Goal: Information Seeking & Learning: Learn about a topic

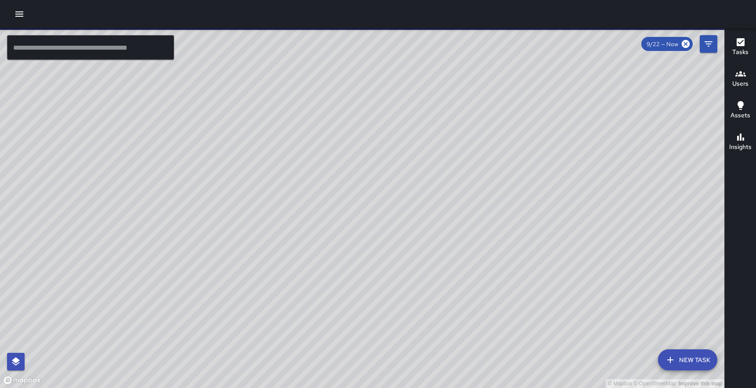
click at [29, 26] on div at bounding box center [378, 14] width 756 height 28
click at [22, 15] on icon "button" at bounding box center [19, 14] width 11 height 11
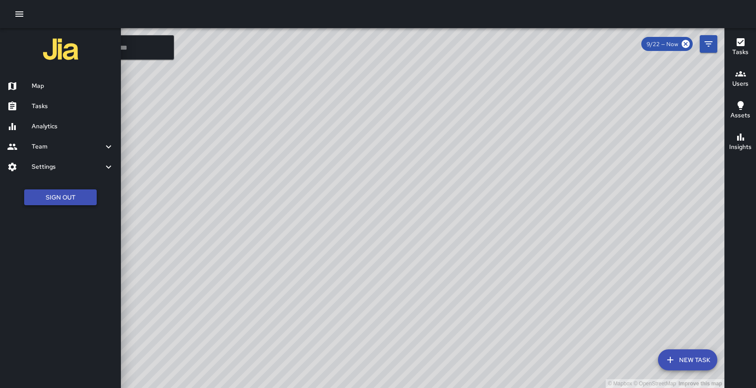
click at [59, 198] on button "Sign Out" at bounding box center [60, 198] width 73 height 16
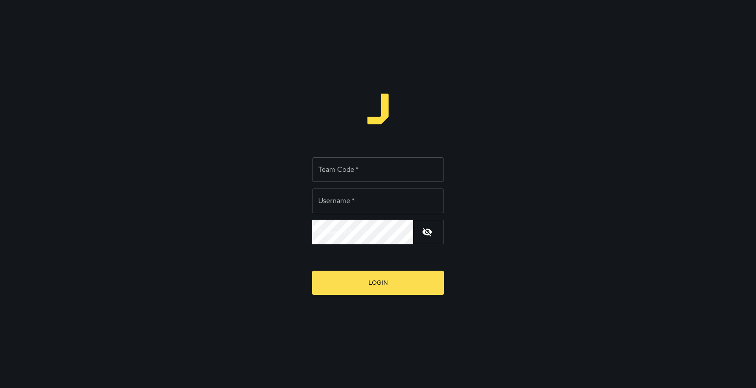
click at [392, 175] on input "Team Code   *" at bounding box center [378, 169] width 132 height 25
type input "*****"
click at [376, 198] on input "Username   *" at bounding box center [378, 201] width 132 height 25
type input "******"
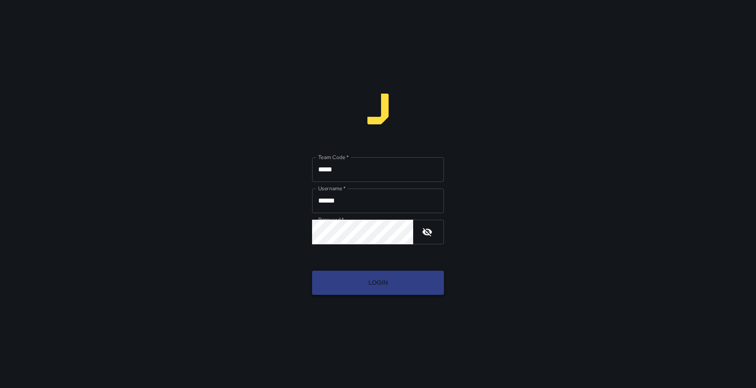
click at [390, 279] on button "Login" at bounding box center [378, 283] width 132 height 24
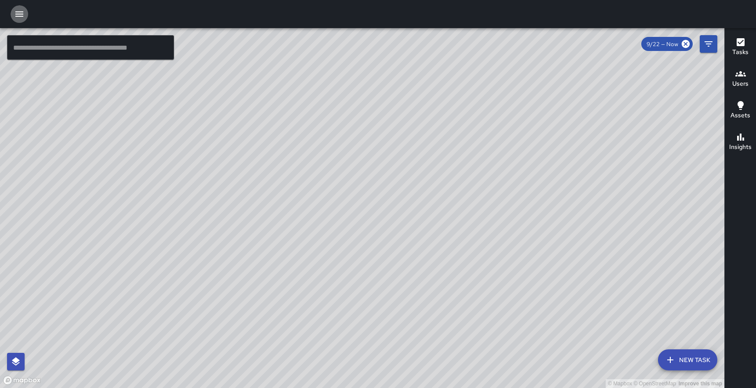
click at [16, 14] on icon "button" at bounding box center [19, 13] width 8 height 5
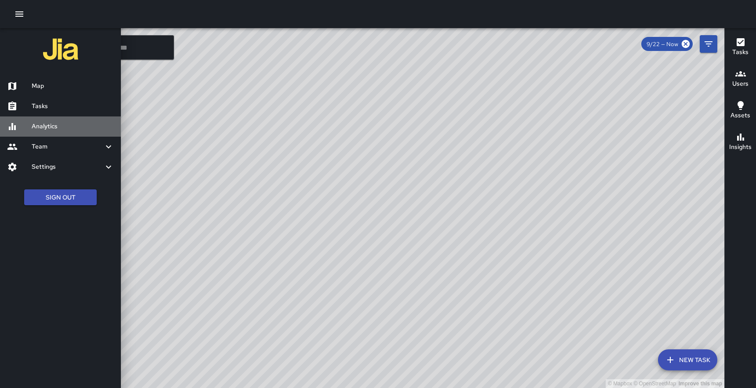
click at [44, 128] on h6 "Analytics" at bounding box center [73, 127] width 82 height 10
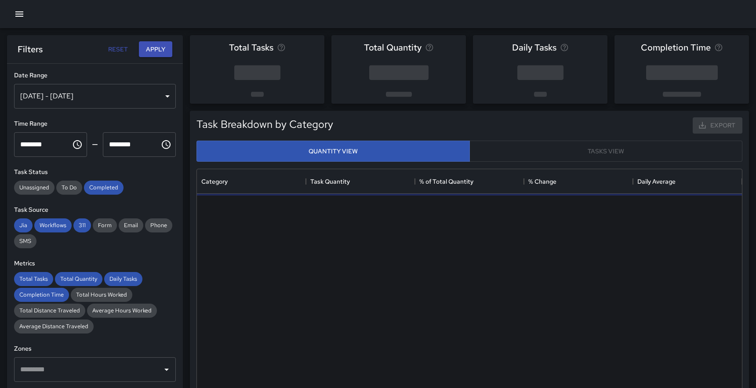
scroll to position [263, 545]
click at [104, 228] on span "Form" at bounding box center [105, 225] width 24 height 7
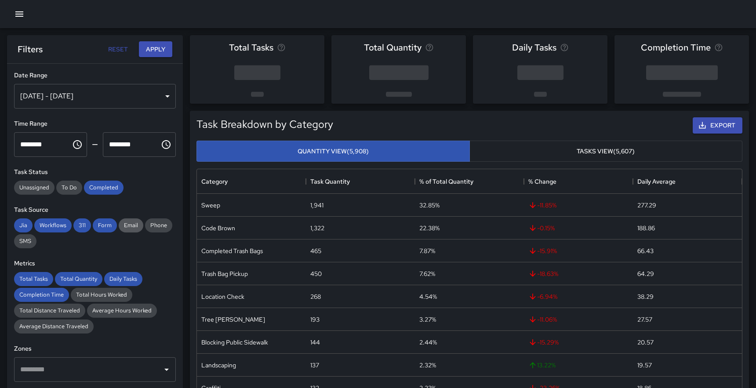
click at [130, 227] on span "Email" at bounding box center [131, 225] width 25 height 7
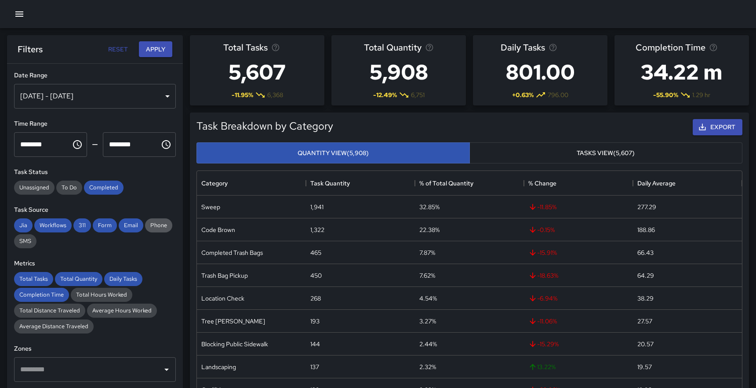
click at [160, 229] on span "Phone" at bounding box center [158, 225] width 27 height 7
click at [26, 240] on span "SMS" at bounding box center [25, 240] width 22 height 7
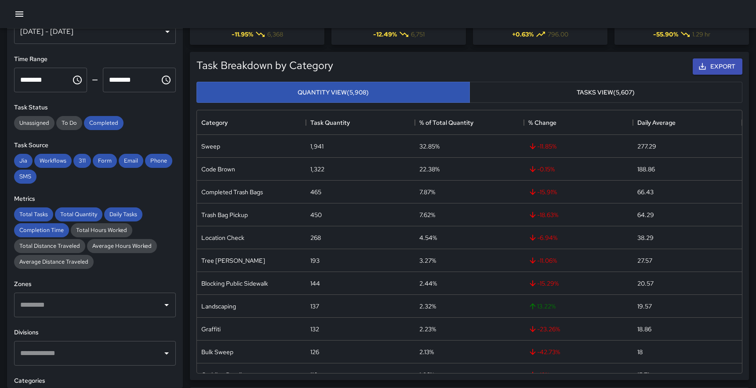
scroll to position [48, 0]
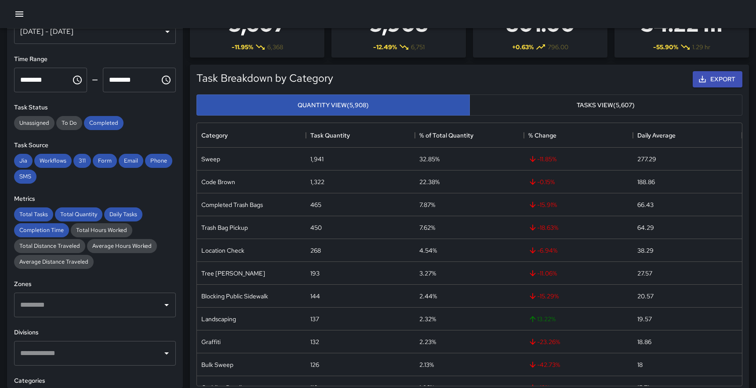
click at [131, 32] on div "[DATE] - [DATE]" at bounding box center [95, 31] width 162 height 25
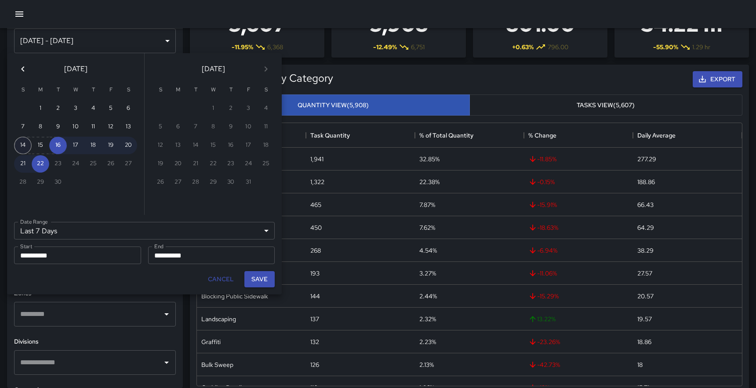
click at [22, 145] on button "14" at bounding box center [23, 146] width 18 height 18
type input "******"
type input "**********"
click at [133, 142] on button "20" at bounding box center [129, 146] width 18 height 18
type input "**********"
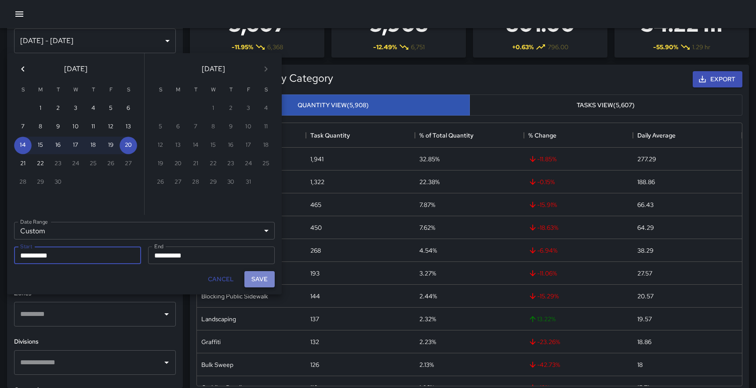
click at [263, 278] on button "Save" at bounding box center [260, 279] width 30 height 16
type input "**********"
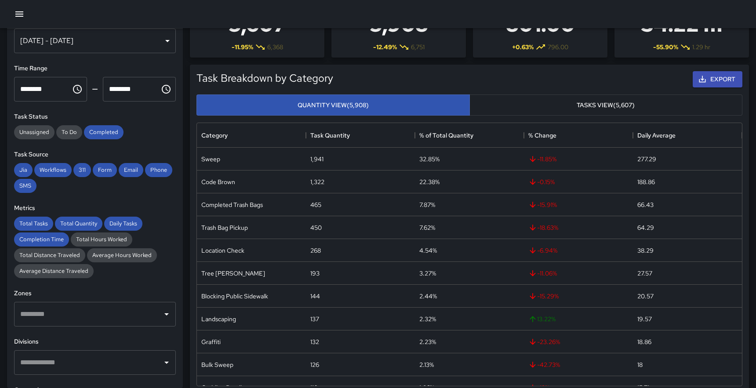
click at [166, 41] on div "[DATE] - [DATE]" at bounding box center [95, 41] width 162 height 25
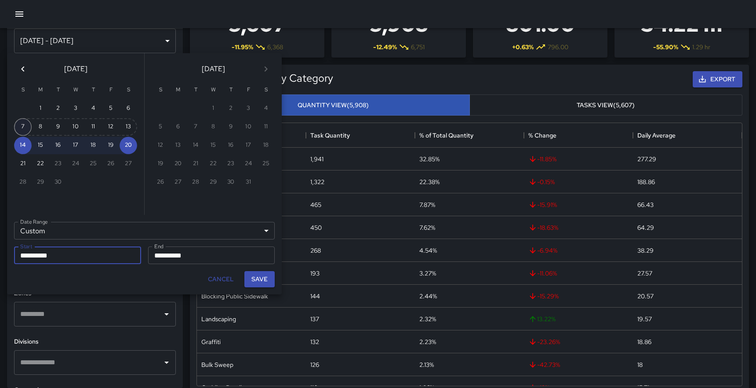
click at [23, 124] on button "7" at bounding box center [23, 127] width 18 height 18
type input "**********"
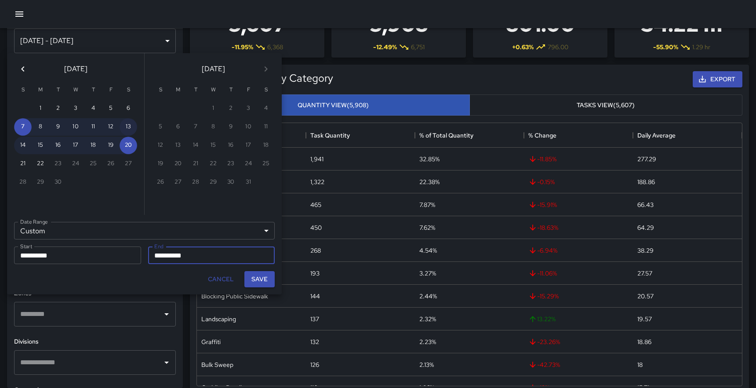
click at [127, 123] on button "13" at bounding box center [129, 127] width 18 height 18
type input "**********"
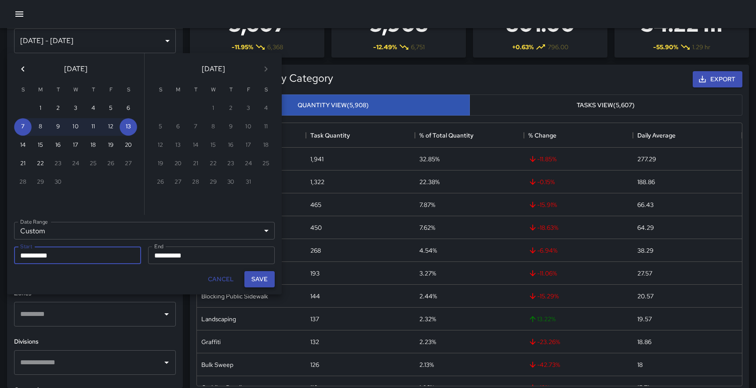
click at [259, 281] on button "Save" at bounding box center [260, 279] width 30 height 16
type input "**********"
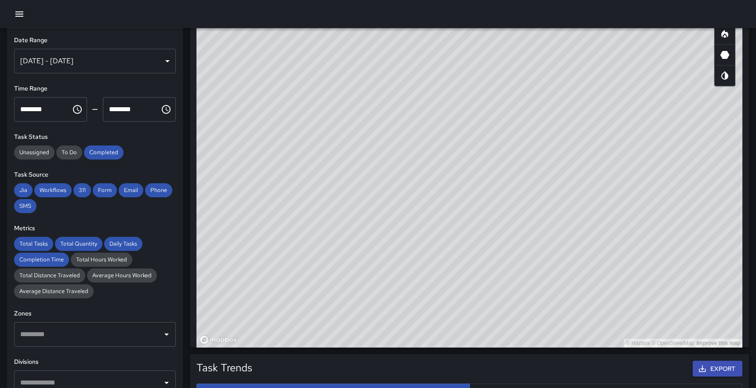
scroll to position [0, 0]
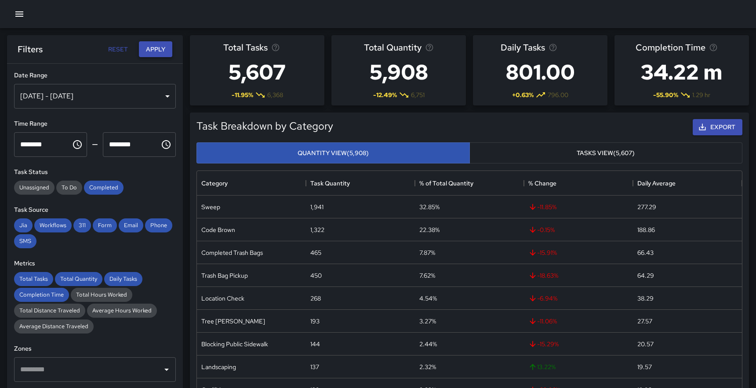
click at [158, 50] on button "Apply" at bounding box center [155, 49] width 33 height 16
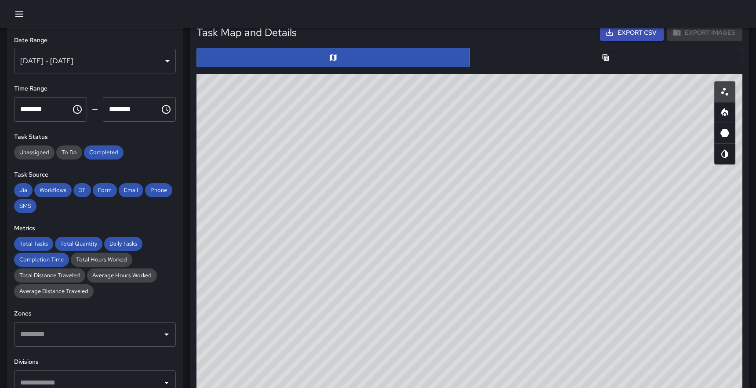
drag, startPoint x: 611, startPoint y: 286, endPoint x: 450, endPoint y: 243, distance: 166.1
click at [450, 243] on div "© Mapbox © OpenStreetMap Improve this map" at bounding box center [470, 250] width 546 height 352
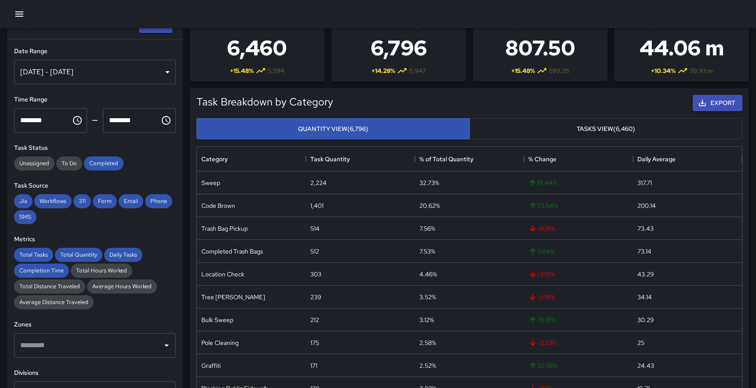
scroll to position [24, 0]
click at [702, 102] on icon "button" at bounding box center [703, 103] width 7 height 7
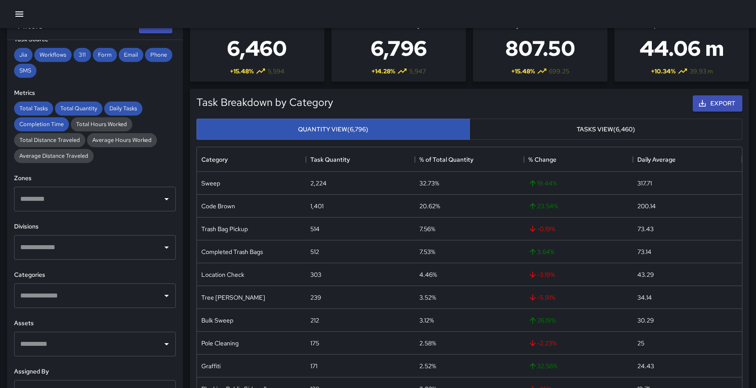
scroll to position [138, 0]
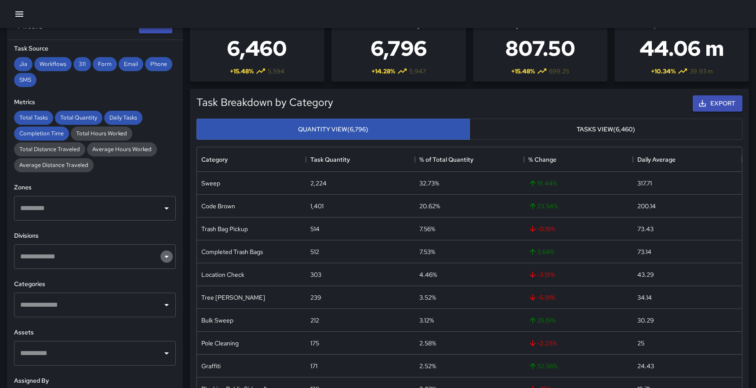
click at [163, 258] on icon "Open" at bounding box center [166, 257] width 11 height 11
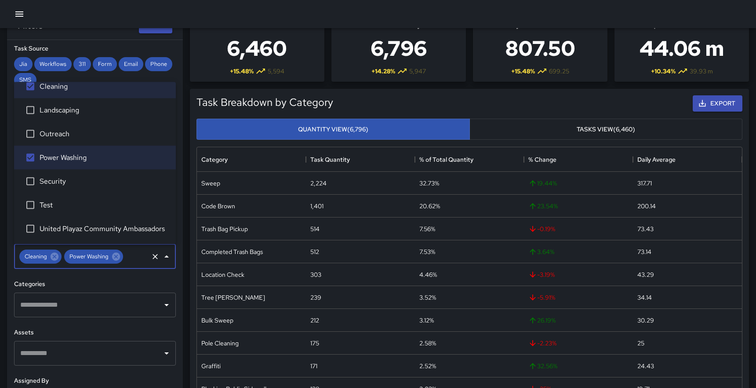
scroll to position [0, 0]
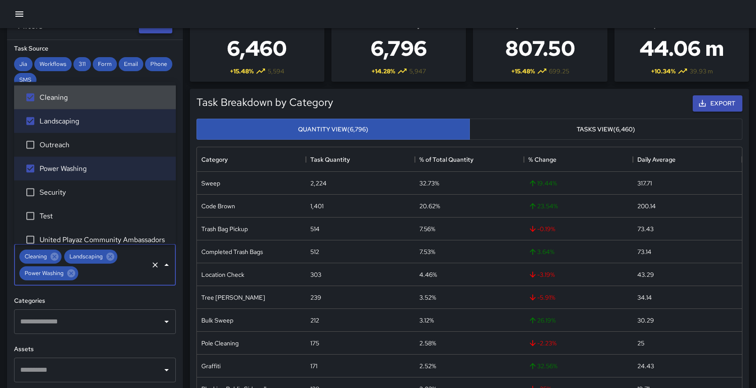
click at [156, 31] on button "Apply" at bounding box center [155, 26] width 33 height 16
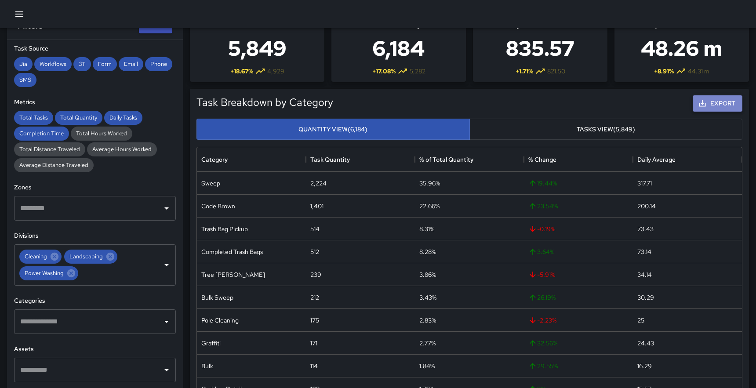
click at [703, 106] on icon "button" at bounding box center [702, 103] width 9 height 9
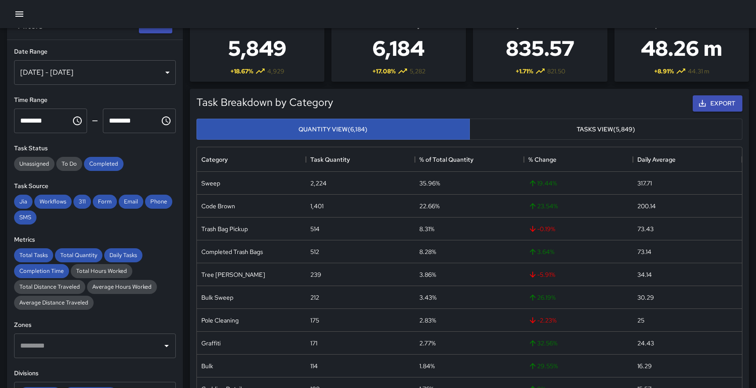
click at [168, 73] on div "[DATE] - [DATE]" at bounding box center [95, 72] width 162 height 25
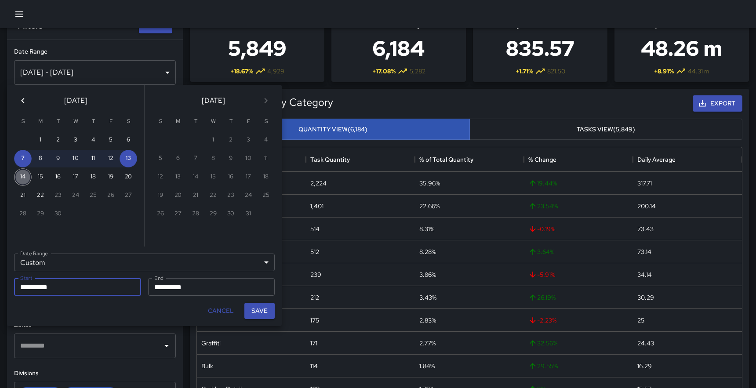
click at [23, 174] on button "14" at bounding box center [23, 177] width 18 height 18
type input "**********"
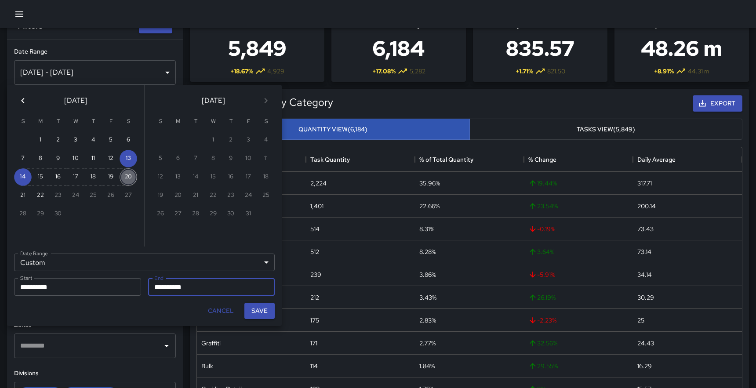
click at [127, 177] on button "20" at bounding box center [129, 177] width 18 height 18
type input "**********"
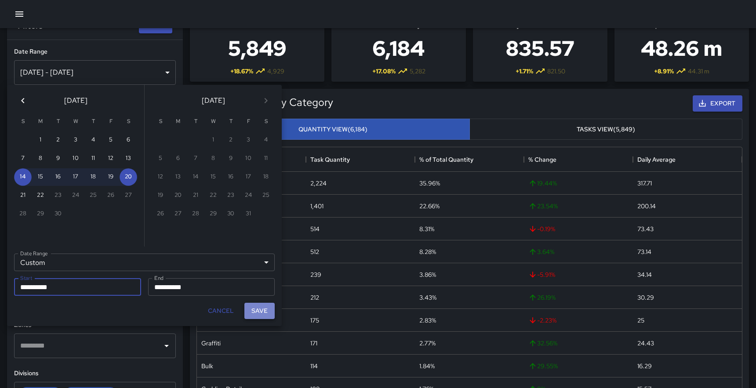
click at [260, 310] on button "Save" at bounding box center [260, 311] width 30 height 16
type input "**********"
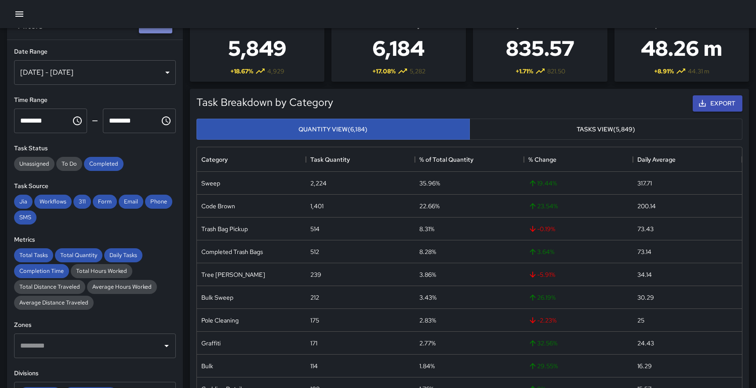
click at [158, 32] on button "Apply" at bounding box center [155, 26] width 33 height 16
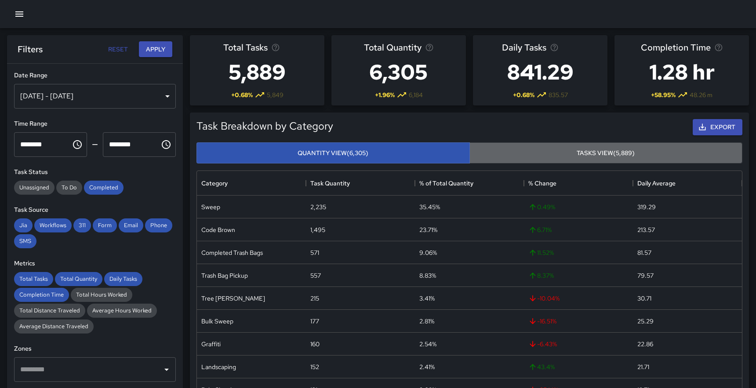
click at [548, 152] on button "Tasks View (5,889)" at bounding box center [607, 153] width 274 height 22
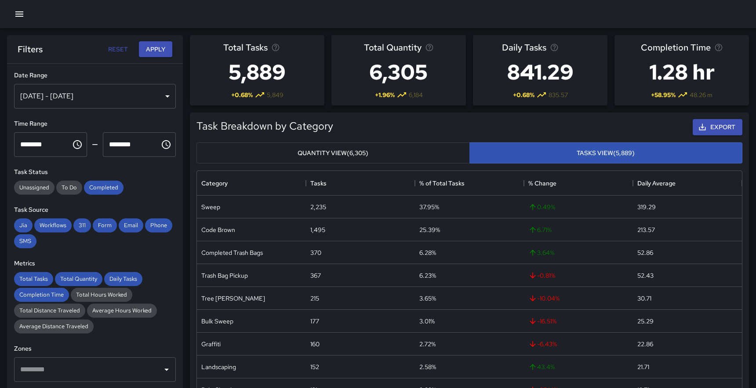
click at [418, 152] on button "Quantity View (6,305)" at bounding box center [334, 153] width 274 height 22
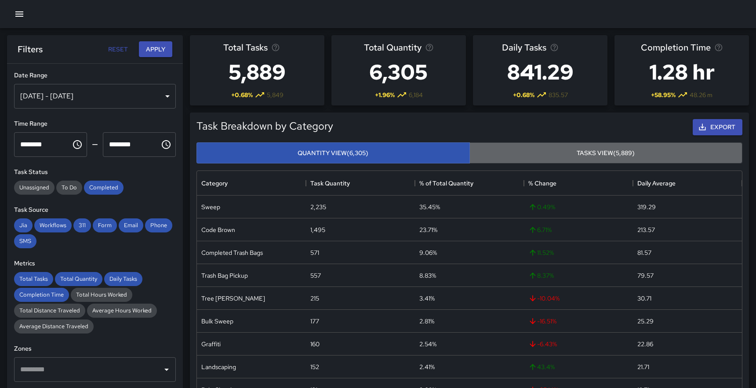
click at [522, 150] on button "Tasks View (5,889)" at bounding box center [607, 153] width 274 height 22
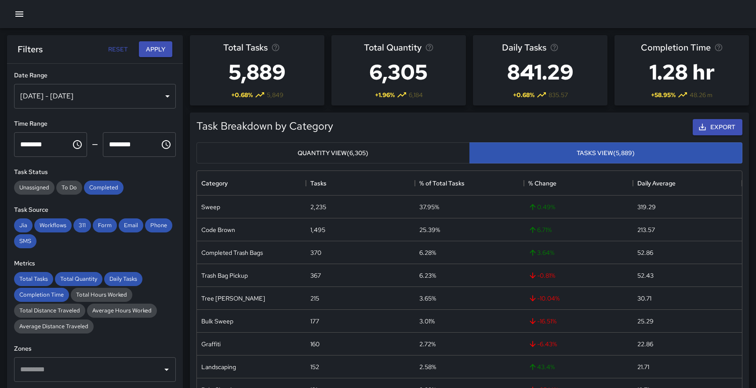
click at [421, 151] on button "Quantity View (6,305)" at bounding box center [334, 153] width 274 height 22
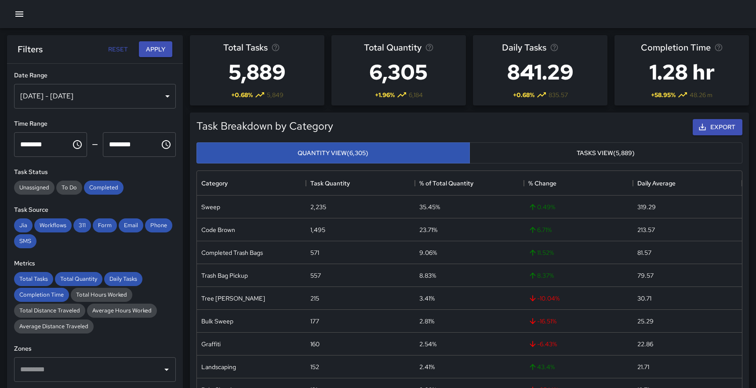
click at [541, 148] on button "Tasks View (5,889)" at bounding box center [607, 153] width 274 height 22
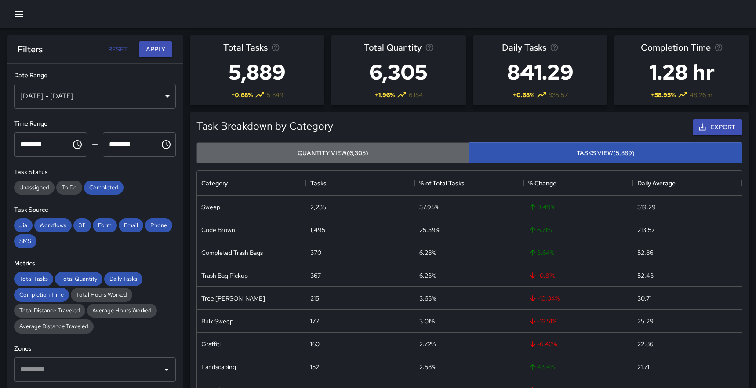
click at [404, 158] on button "Quantity View (6,305)" at bounding box center [334, 153] width 274 height 22
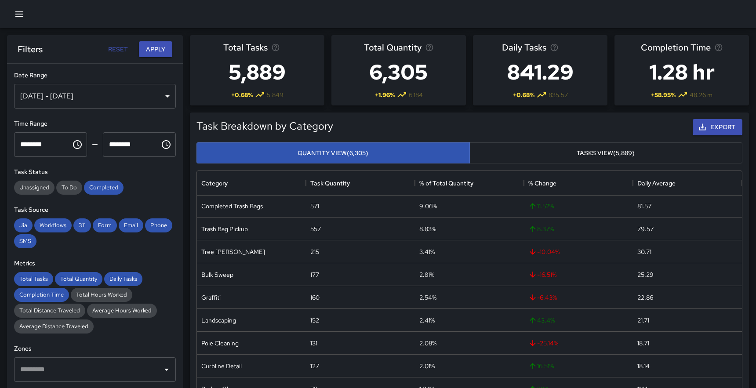
scroll to position [43, 0]
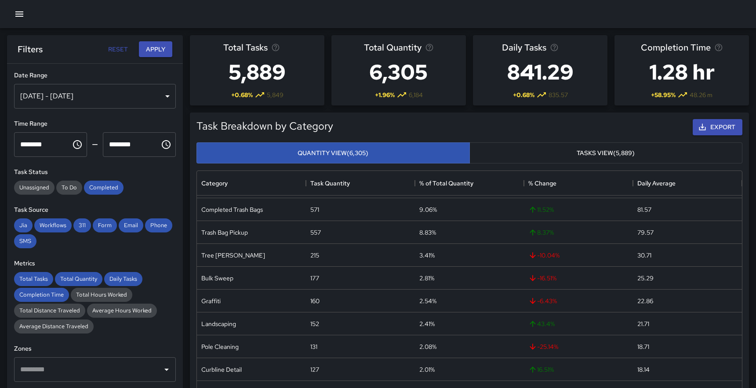
click at [512, 150] on button "Tasks View (5,889)" at bounding box center [607, 153] width 274 height 22
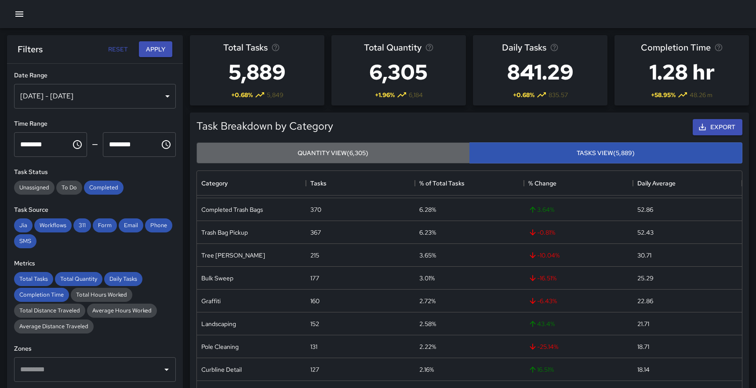
click at [407, 151] on button "Quantity View (6,305)" at bounding box center [334, 153] width 274 height 22
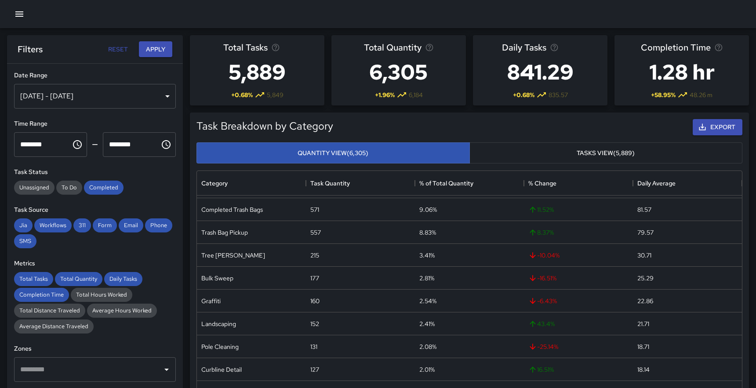
click at [536, 153] on button "Tasks View (5,889)" at bounding box center [607, 153] width 274 height 22
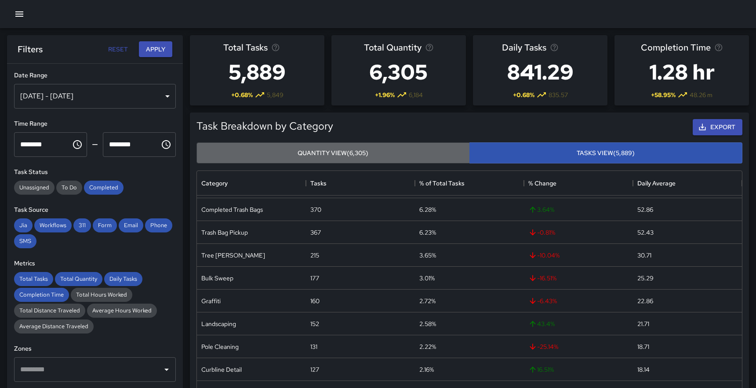
click at [412, 150] on button "Quantity View (6,305)" at bounding box center [334, 153] width 274 height 22
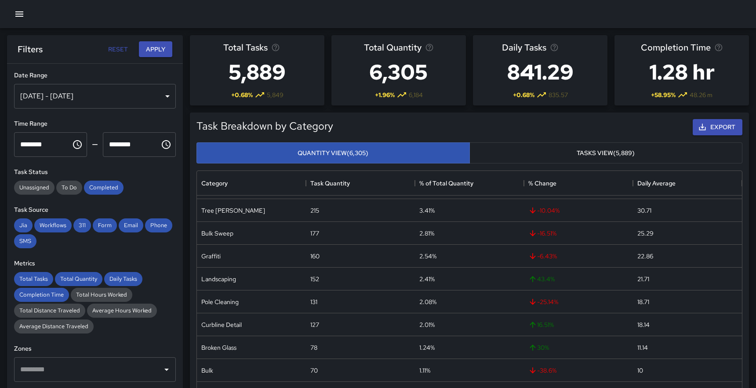
scroll to position [88, 0]
click at [536, 156] on button "Tasks View (5,889)" at bounding box center [607, 153] width 274 height 22
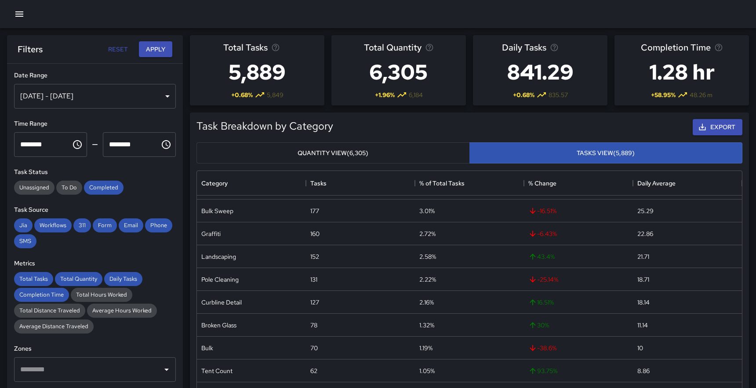
click at [408, 154] on button "Quantity View (6,305)" at bounding box center [334, 153] width 274 height 22
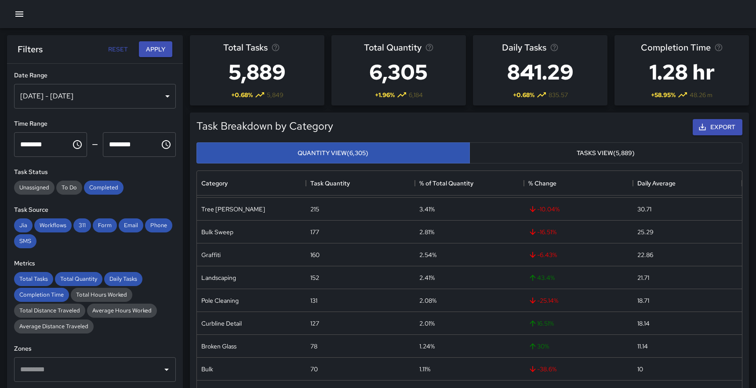
scroll to position [86, 0]
click at [522, 156] on button "Tasks View (5,889)" at bounding box center [607, 153] width 274 height 22
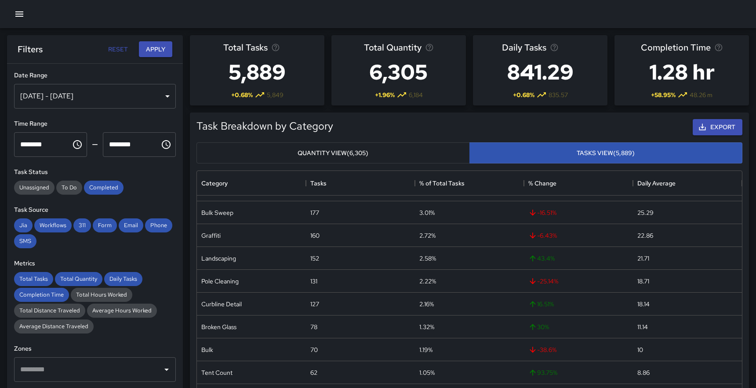
click at [425, 155] on button "Quantity View (6,305)" at bounding box center [334, 153] width 274 height 22
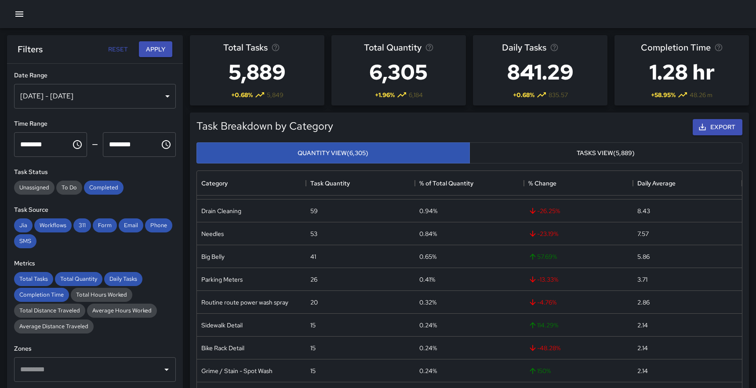
scroll to position [297, 0]
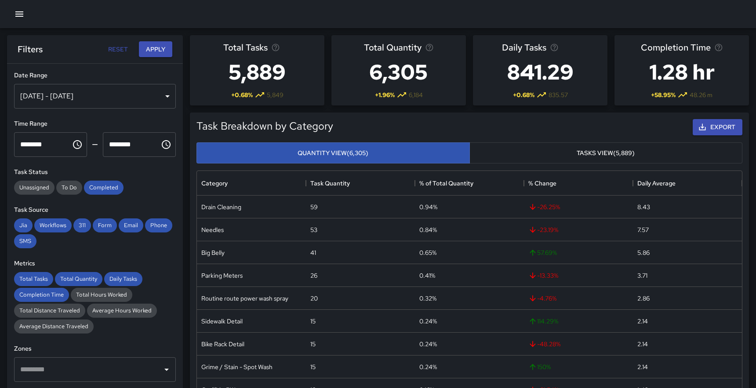
click at [561, 151] on button "Tasks View (5,889)" at bounding box center [607, 153] width 274 height 22
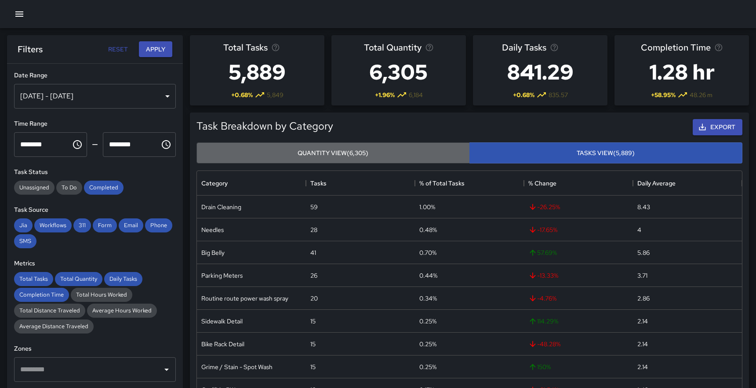
click at [429, 150] on button "Quantity View (6,305)" at bounding box center [334, 153] width 274 height 22
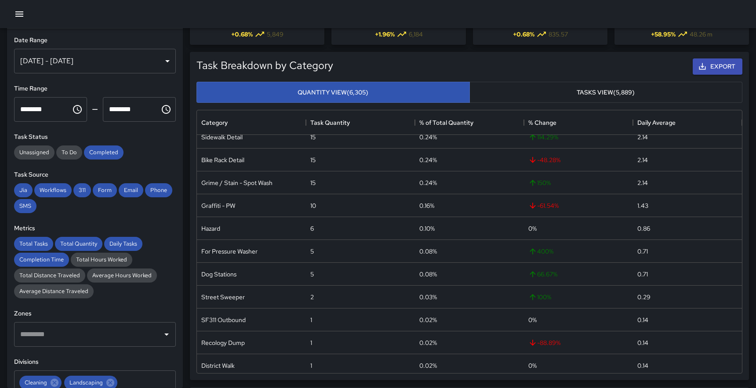
scroll to position [425, 0]
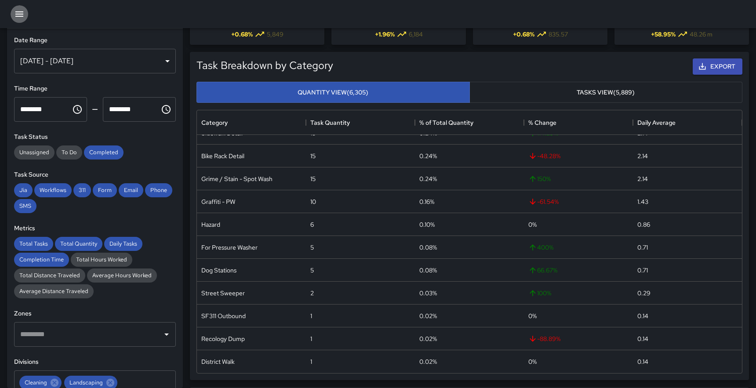
click at [21, 14] on icon "button" at bounding box center [19, 13] width 8 height 5
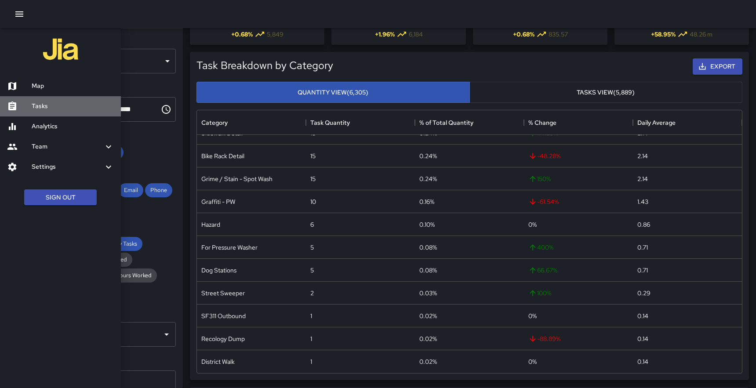
click at [47, 103] on h6 "Tasks" at bounding box center [73, 107] width 82 height 10
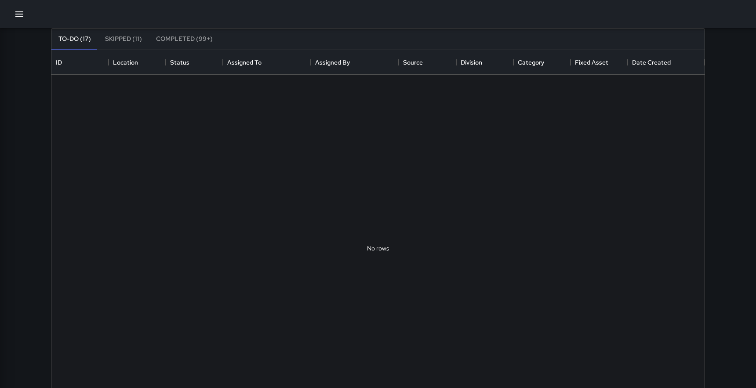
scroll to position [373, 654]
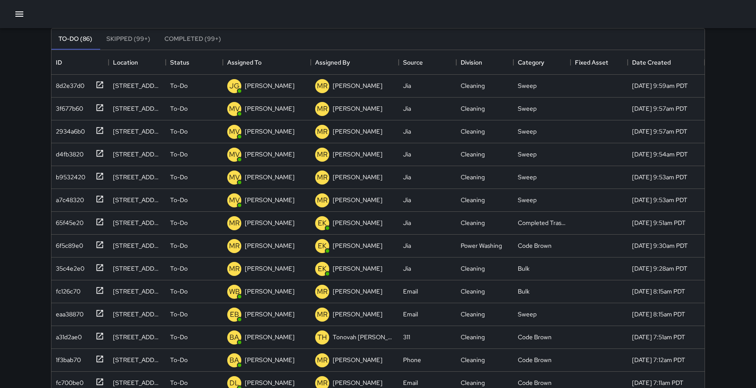
click at [189, 41] on button "Completed (99+)" at bounding box center [192, 39] width 71 height 21
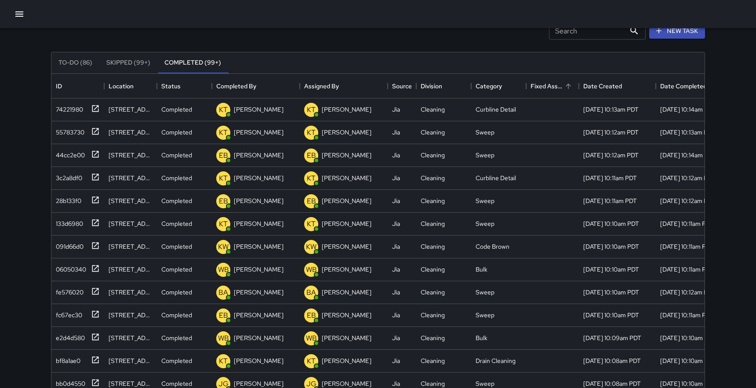
scroll to position [0, 0]
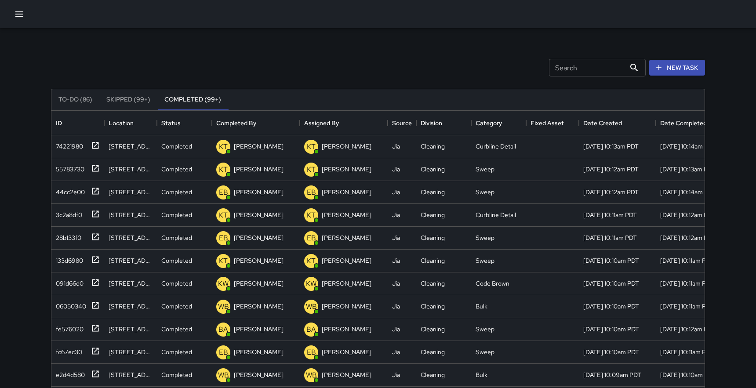
click at [585, 67] on input "Search" at bounding box center [587, 68] width 77 height 18
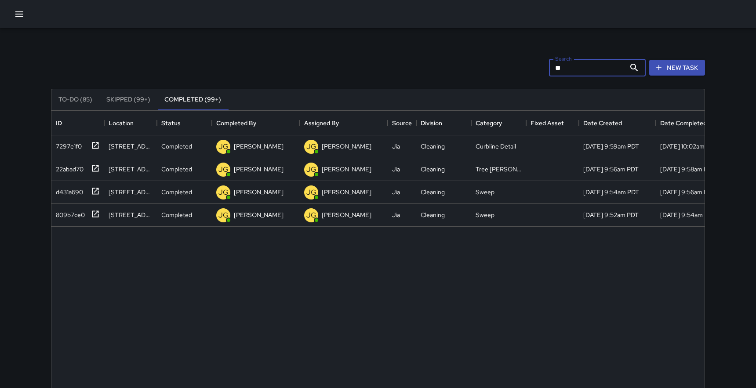
type input "*"
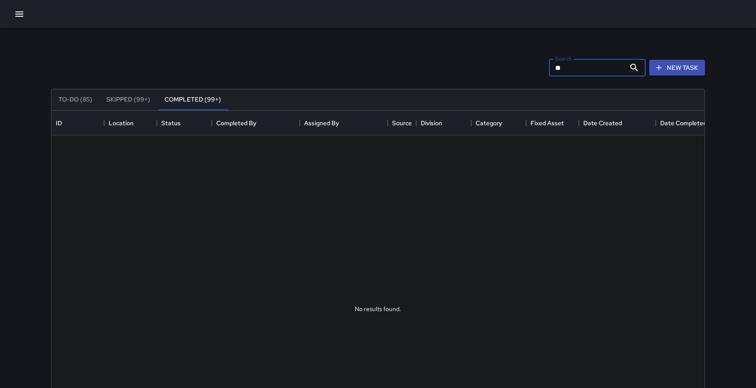
type input "*"
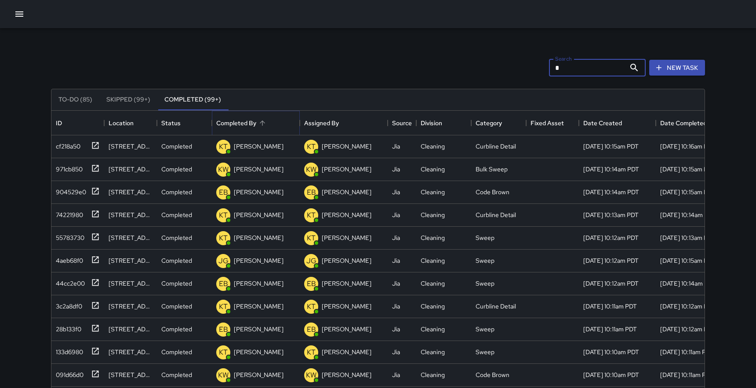
click at [265, 124] on icon "Sort" at bounding box center [263, 123] width 8 height 8
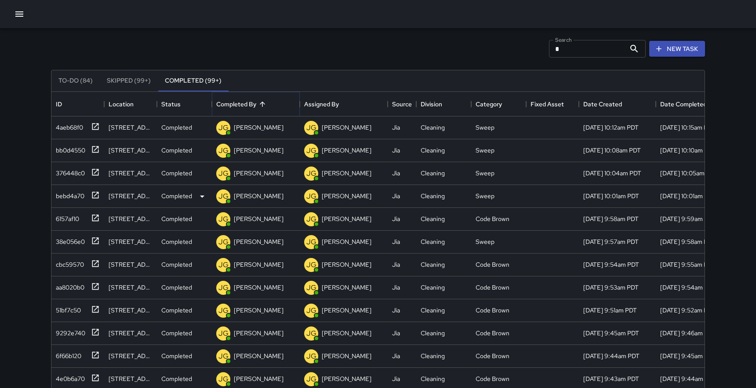
scroll to position [18, 0]
click at [574, 44] on input "*" at bounding box center [587, 49] width 77 height 18
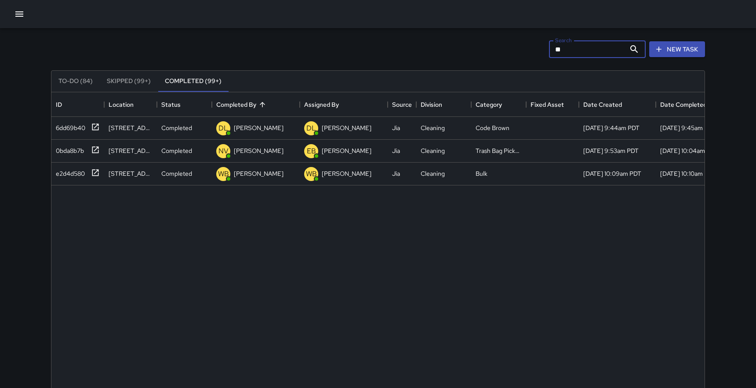
type input "*"
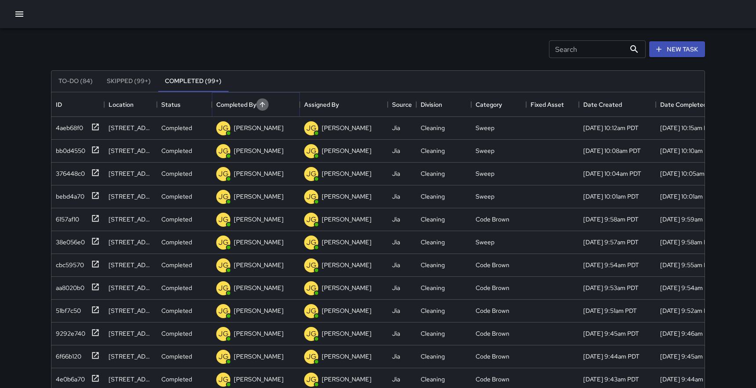
click at [264, 104] on icon "Sort" at bounding box center [262, 104] width 5 height 5
click at [264, 104] on icon "Sort" at bounding box center [263, 105] width 8 height 8
click at [264, 104] on icon "Sort" at bounding box center [262, 104] width 5 height 5
click at [264, 104] on icon "Sort" at bounding box center [263, 105] width 8 height 8
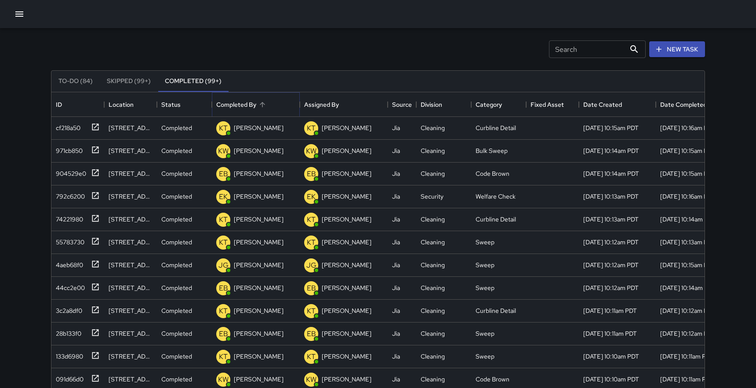
click at [264, 104] on icon "Sort" at bounding box center [262, 104] width 5 height 5
click at [264, 104] on icon "Sort" at bounding box center [263, 105] width 8 height 8
click at [264, 104] on icon "Sort" at bounding box center [262, 104] width 5 height 5
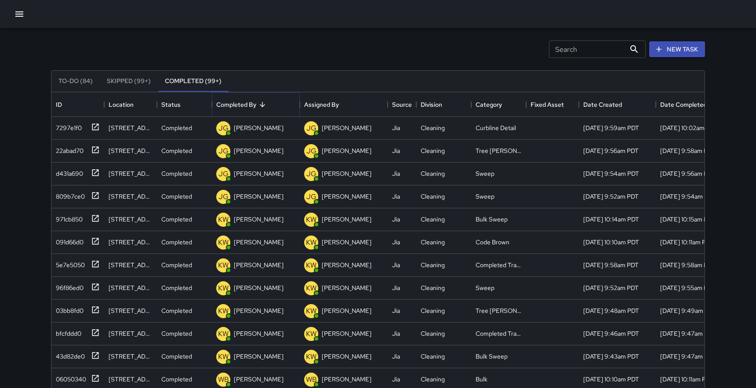
click at [262, 106] on icon "Sort" at bounding box center [262, 104] width 5 height 5
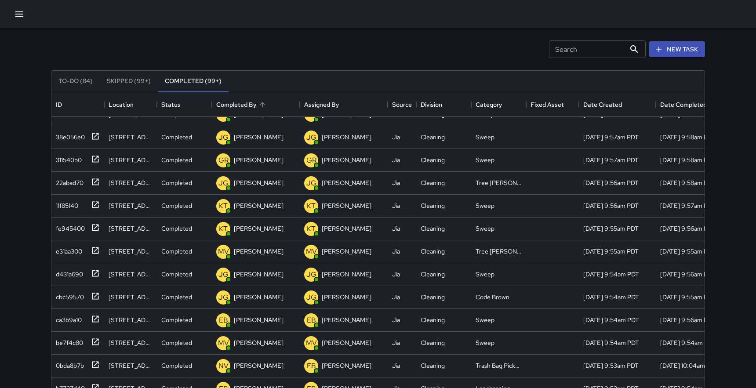
scroll to position [906, 0]
click at [16, 15] on icon "button" at bounding box center [19, 14] width 11 height 11
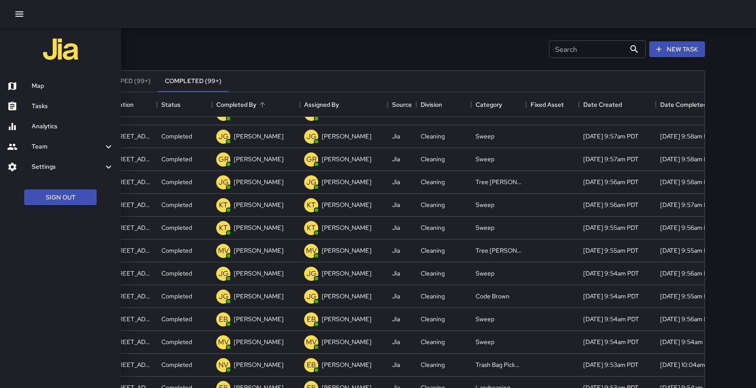
click at [37, 126] on h6 "Analytics" at bounding box center [73, 127] width 82 height 10
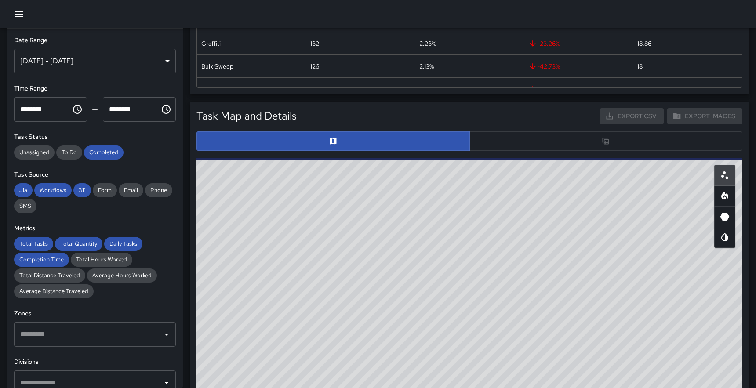
scroll to position [348, 0]
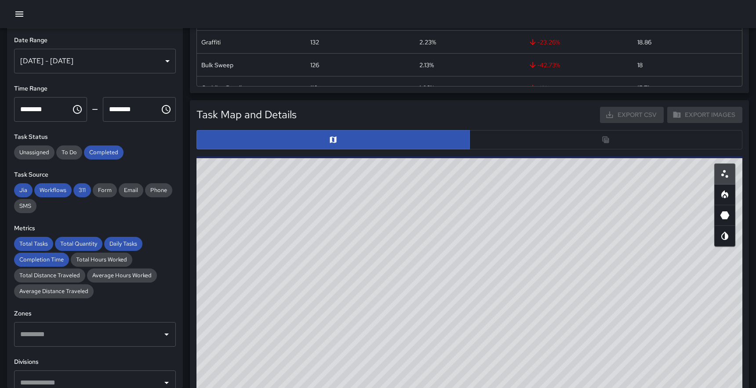
click at [539, 138] on div at bounding box center [470, 139] width 546 height 19
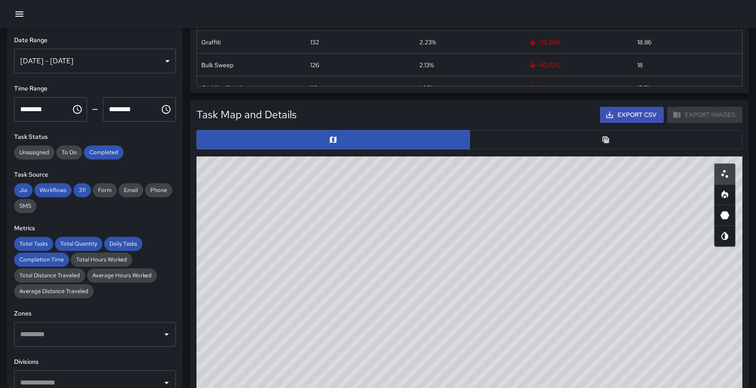
click at [539, 138] on button "button" at bounding box center [607, 139] width 274 height 19
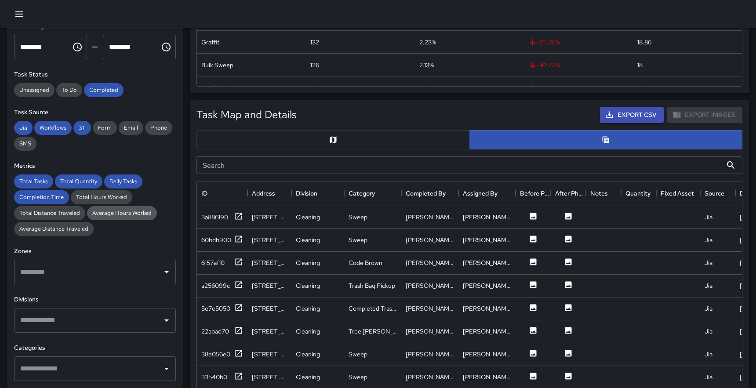
scroll to position [0, 0]
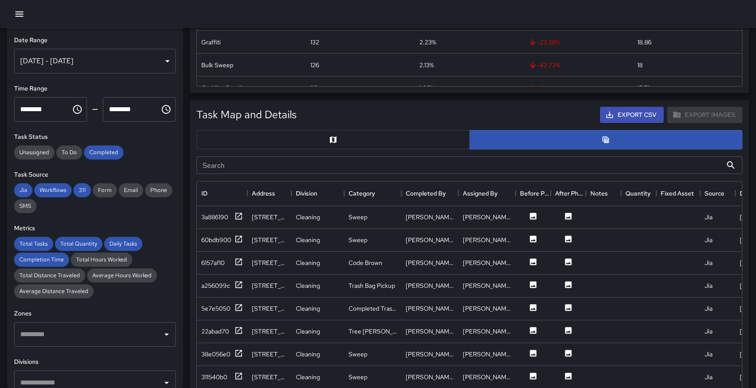
click at [77, 65] on div "[DATE] - [DATE]" at bounding box center [95, 61] width 162 height 25
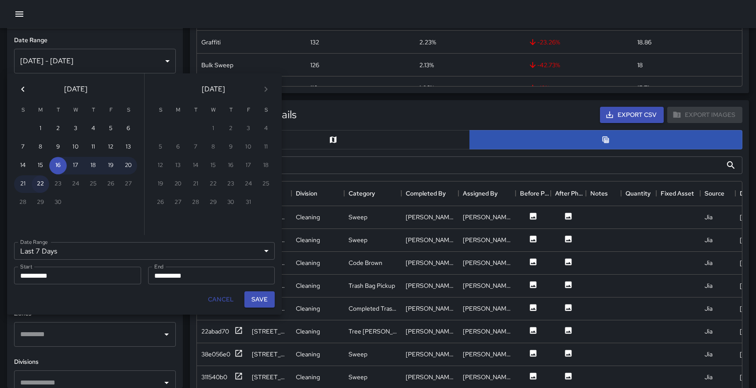
click at [40, 185] on button "22" at bounding box center [41, 184] width 18 height 18
type input "******"
type input "**********"
click at [40, 185] on button "22" at bounding box center [41, 184] width 18 height 18
click at [259, 299] on button "Save" at bounding box center [260, 300] width 30 height 16
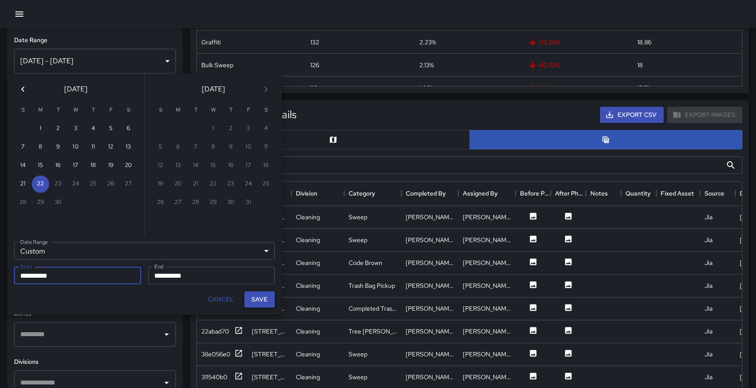
type input "**********"
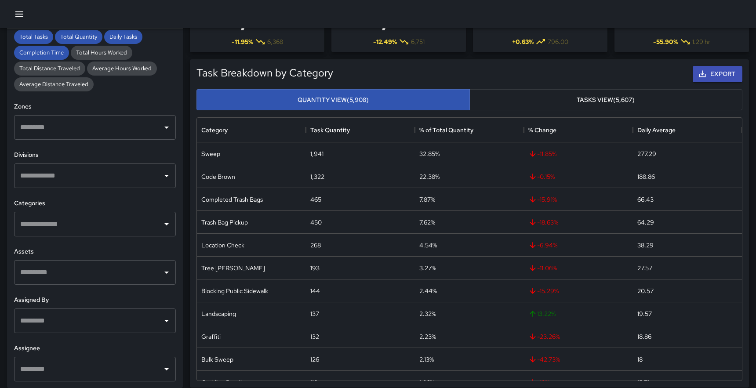
scroll to position [65, 0]
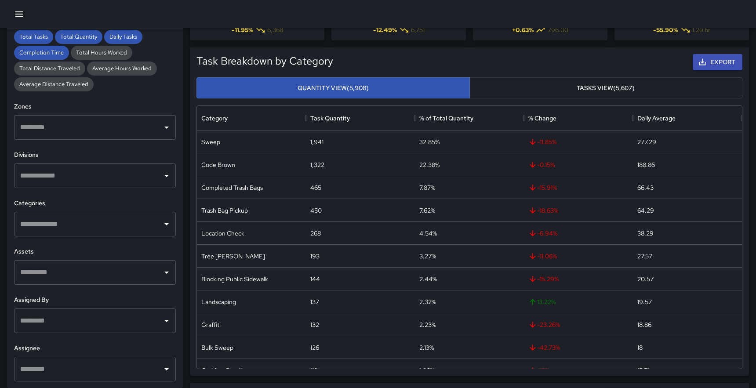
click at [543, 81] on button "Tasks View (5,607)" at bounding box center [607, 88] width 274 height 22
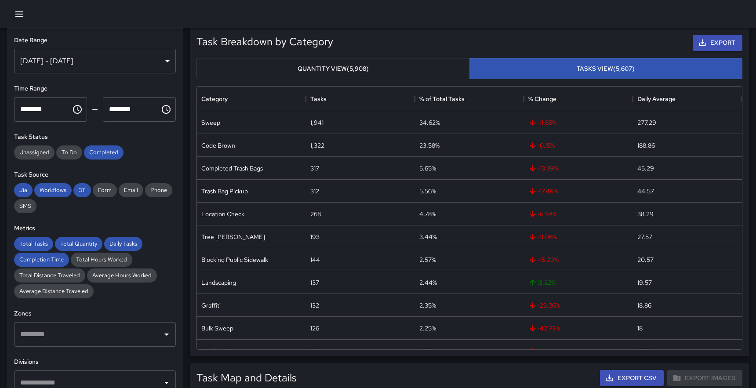
scroll to position [0, 0]
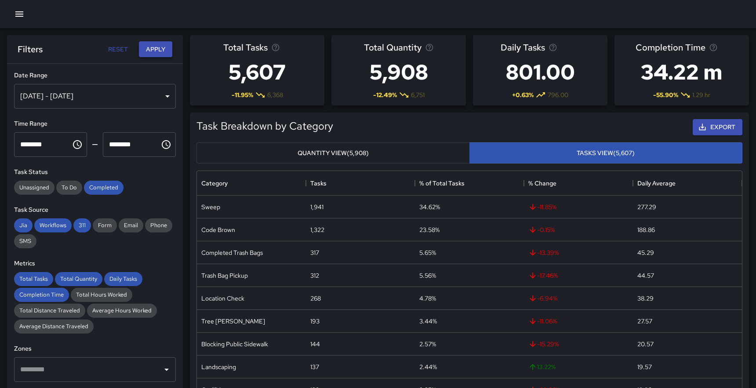
click at [158, 49] on button "Apply" at bounding box center [155, 49] width 33 height 16
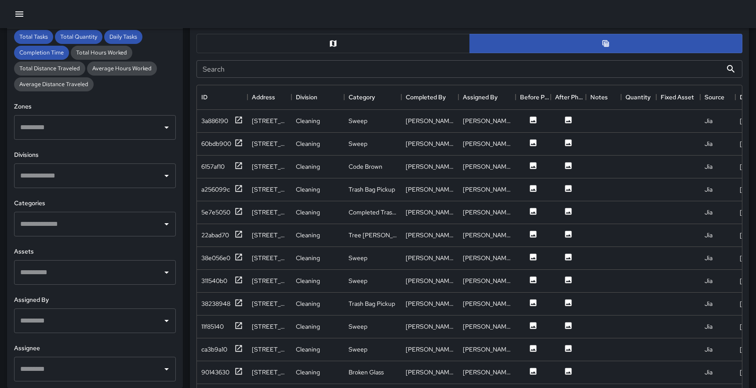
click at [540, 66] on input "Search" at bounding box center [460, 69] width 526 height 18
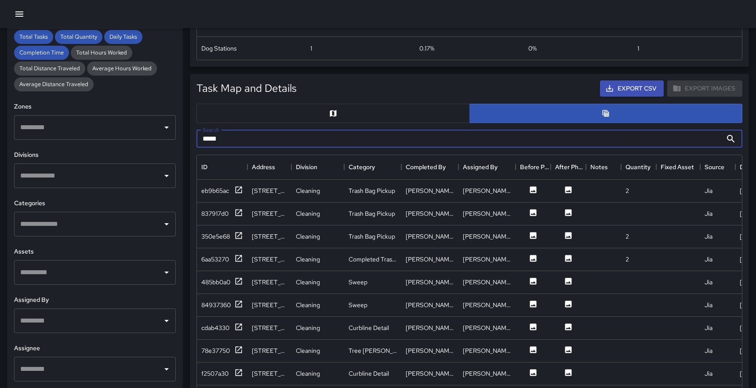
scroll to position [361, 0]
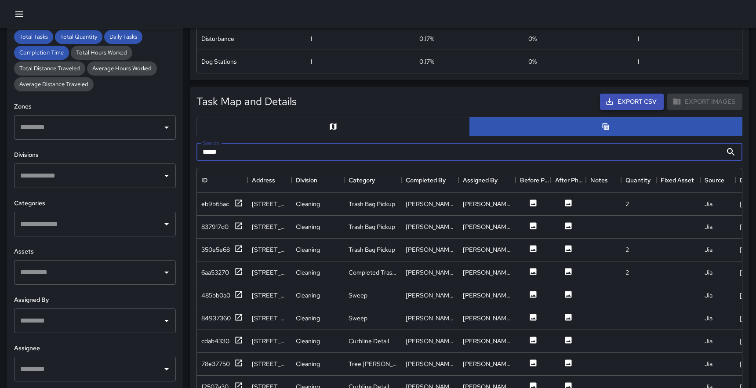
type input "*****"
click at [640, 101] on button "Export CSV" at bounding box center [632, 102] width 64 height 16
